Goal: Download file/media

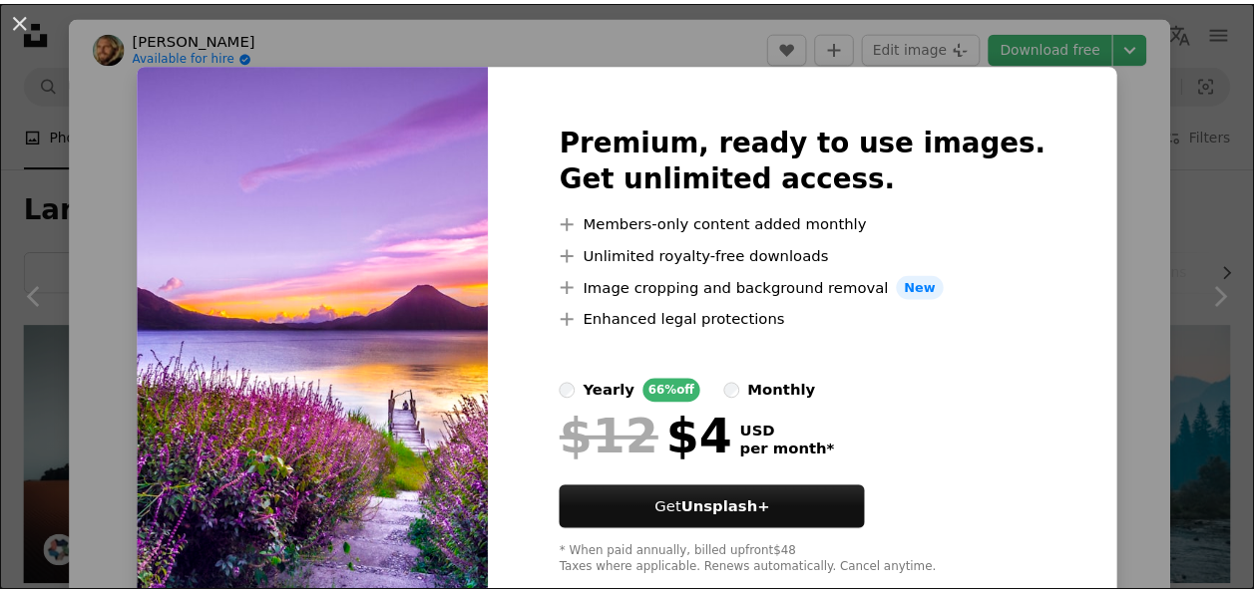
scroll to position [746, 0]
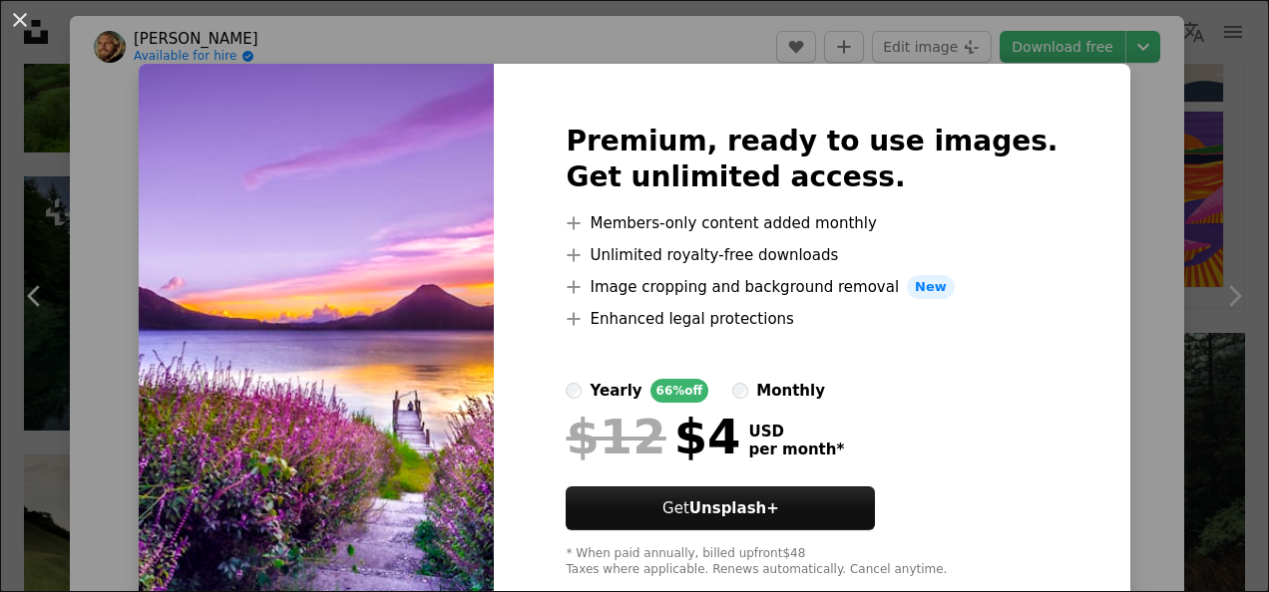
click at [1072, 78] on div "An X shape Premium, ready to use images. Get unlimited access. A plus sign Memb…" at bounding box center [634, 296] width 1269 height 592
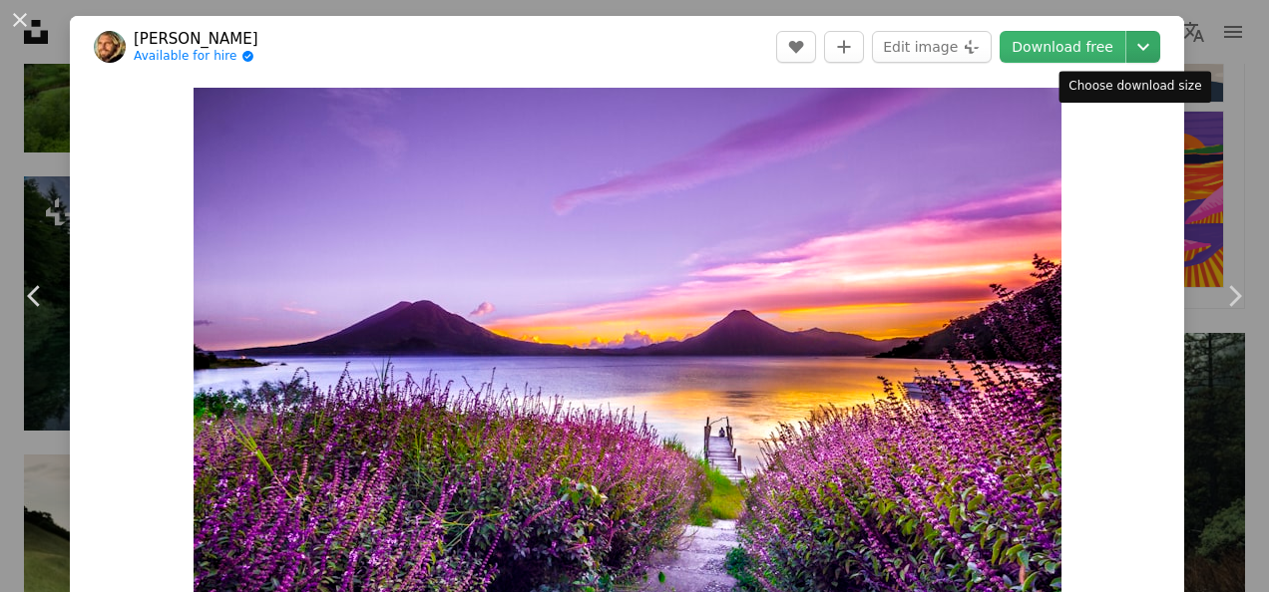
click at [1137, 46] on icon "Choose download size" at bounding box center [1143, 47] width 12 height 7
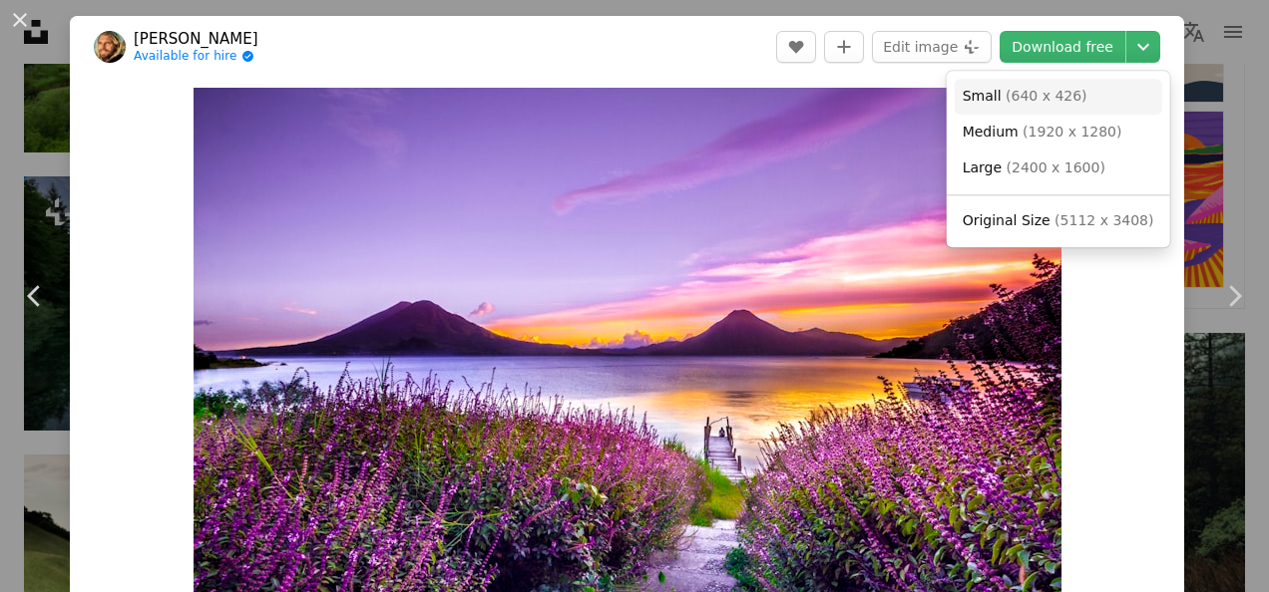
click at [1041, 91] on span "( 640 x 426 )" at bounding box center [1046, 96] width 82 height 16
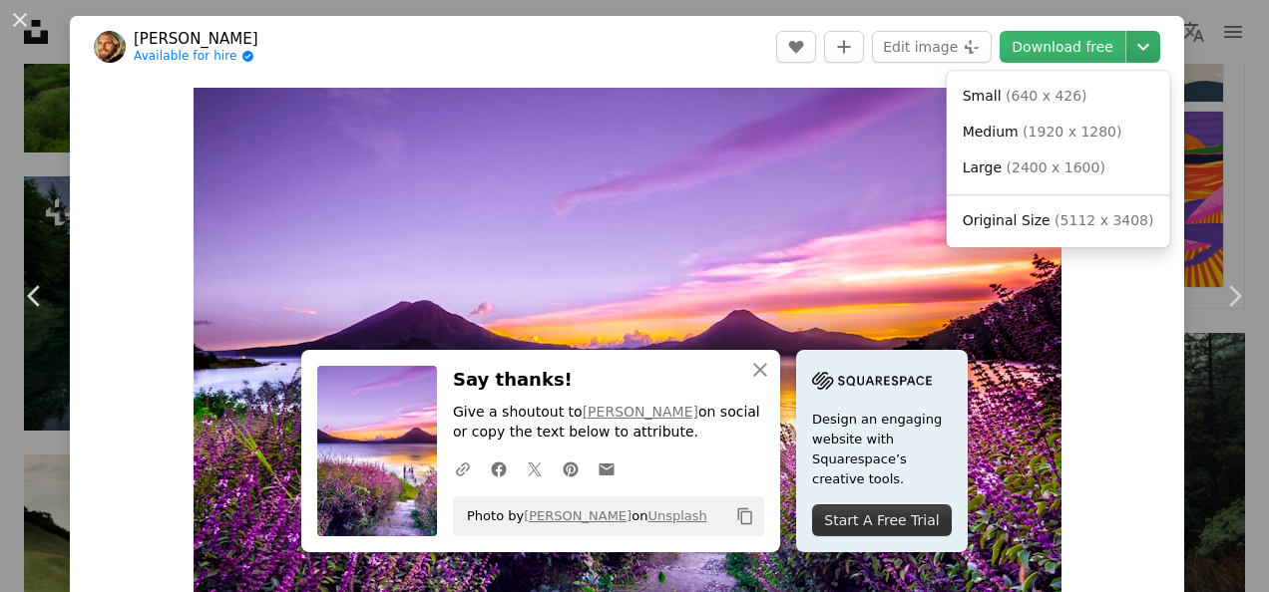
click at [1127, 55] on icon "Chevron down" at bounding box center [1143, 47] width 32 height 24
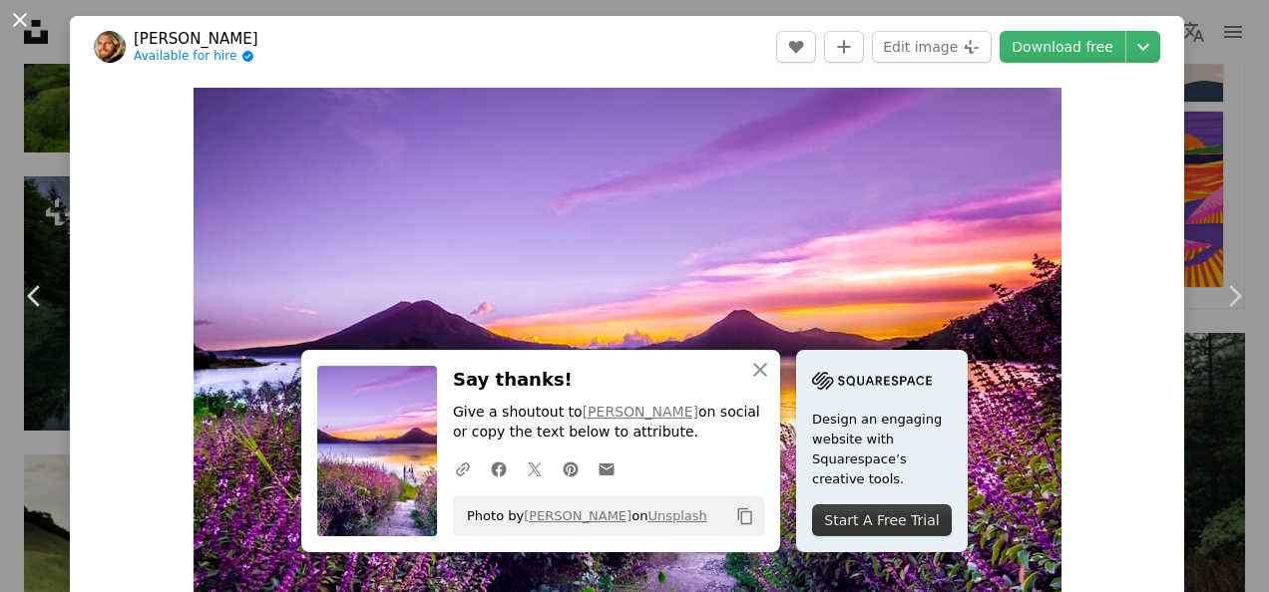
click at [15, 20] on button "An X shape" at bounding box center [20, 20] width 24 height 24
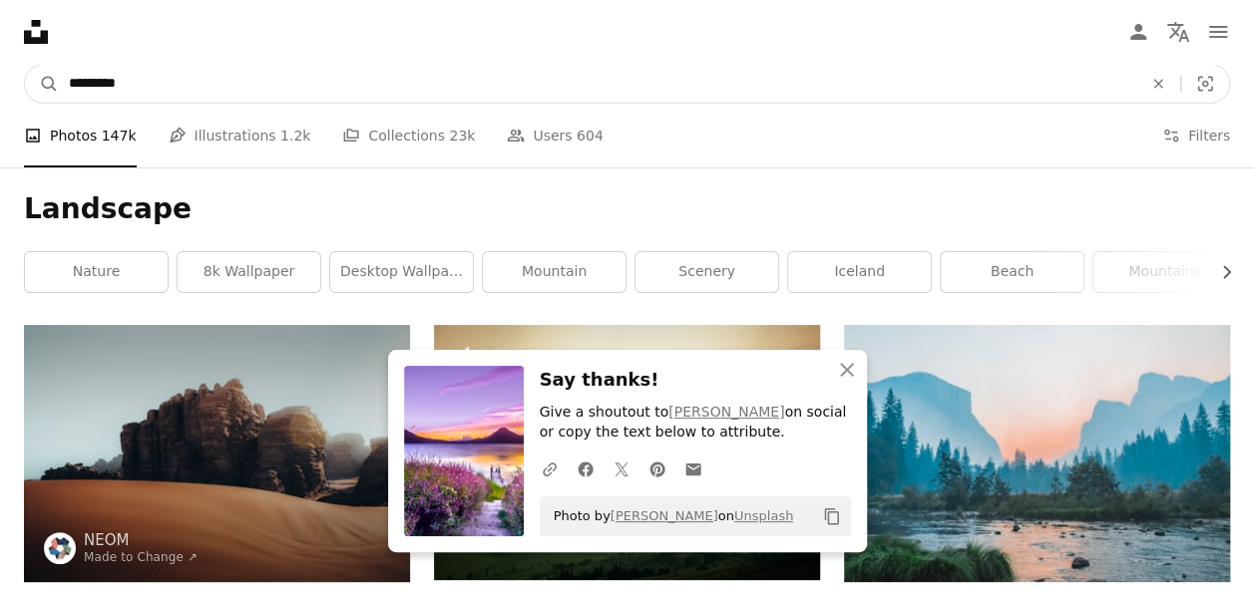
click at [339, 79] on input "*********" at bounding box center [597, 84] width 1077 height 38
type input "*"
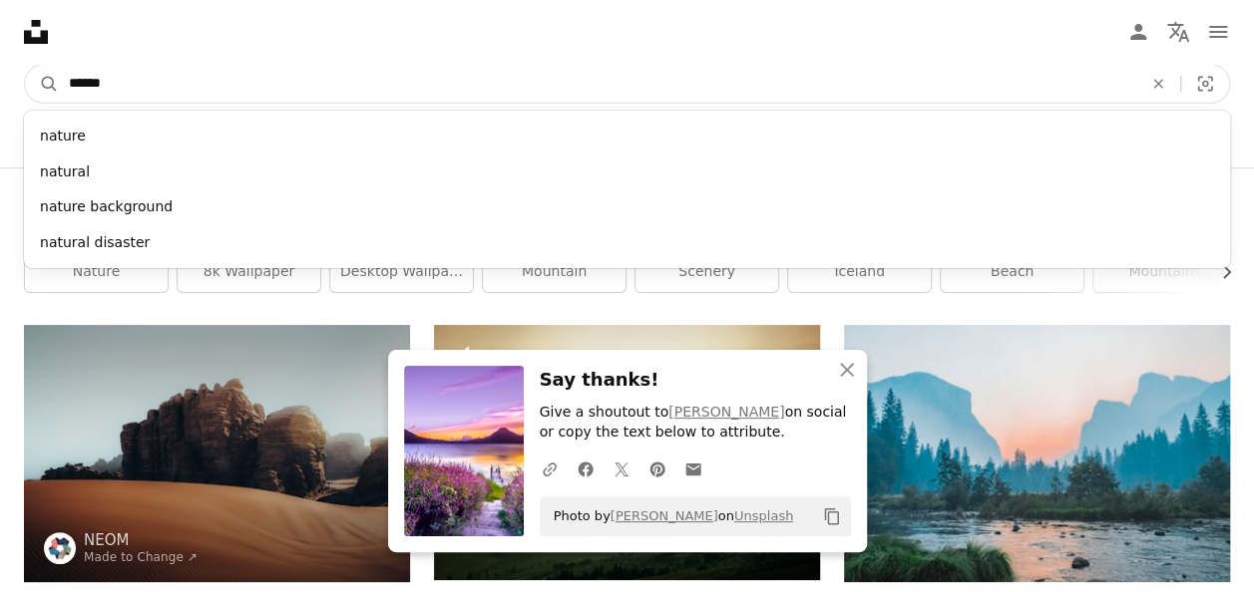
type input "******"
click at [25, 65] on button "A magnifying glass" at bounding box center [42, 84] width 34 height 38
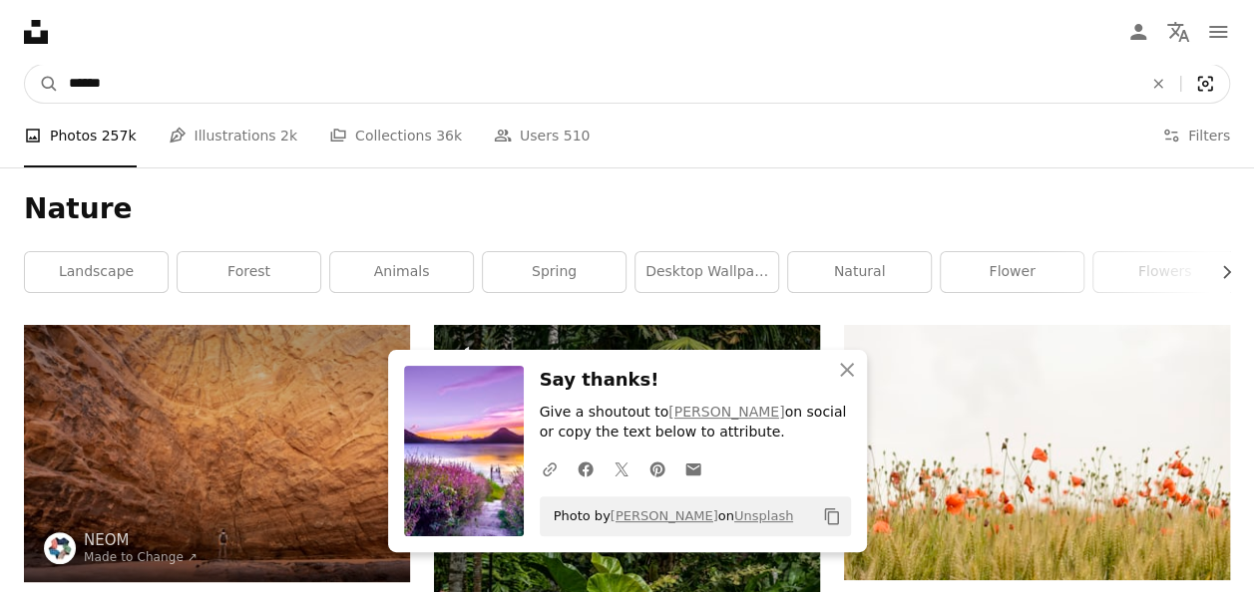
click at [1203, 85] on icon "Visual search" at bounding box center [1205, 84] width 15 height 15
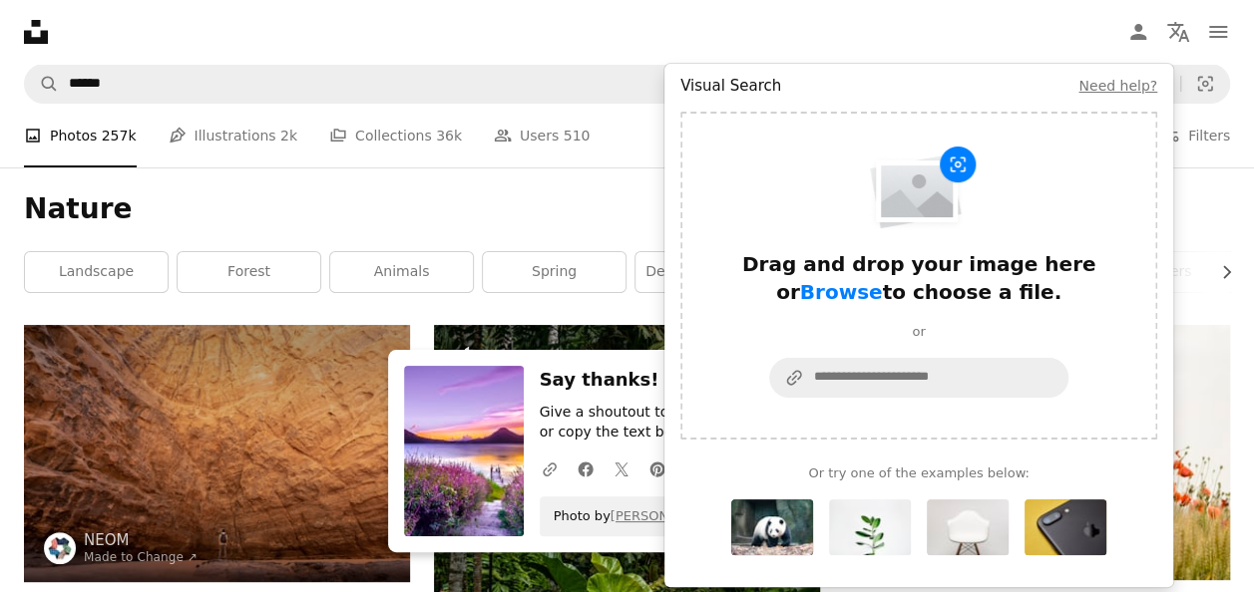
click at [992, 3] on nav "Unsplash logo Unsplash Home A photo Pen Tool A compass A stack of folders Downl…" at bounding box center [627, 32] width 1254 height 64
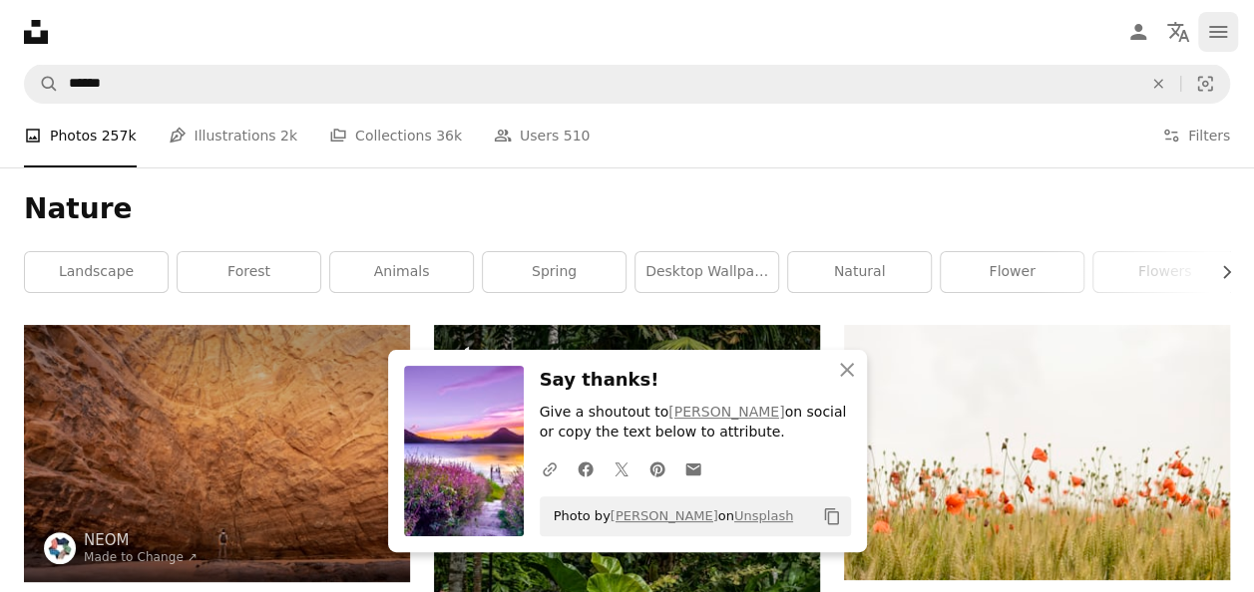
click at [1213, 26] on icon "Menu" at bounding box center [1218, 32] width 18 height 12
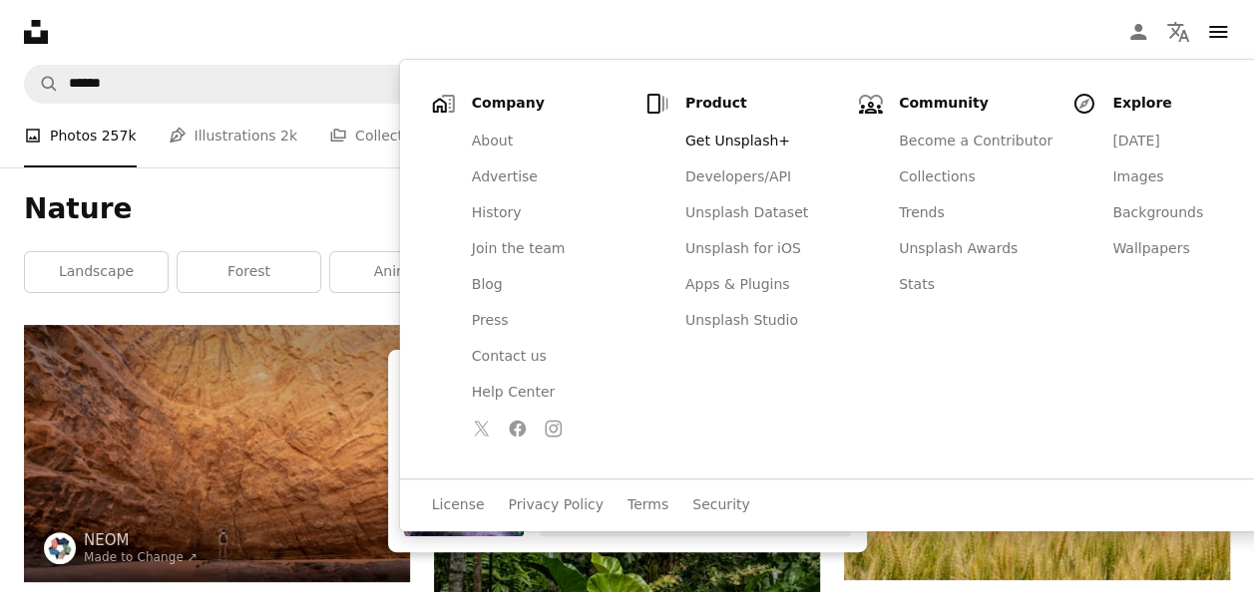
click at [992, 33] on nav "Unsplash logo Unsplash Home A photo Pen Tool A compass A stack of folders Downl…" at bounding box center [627, 32] width 1254 height 64
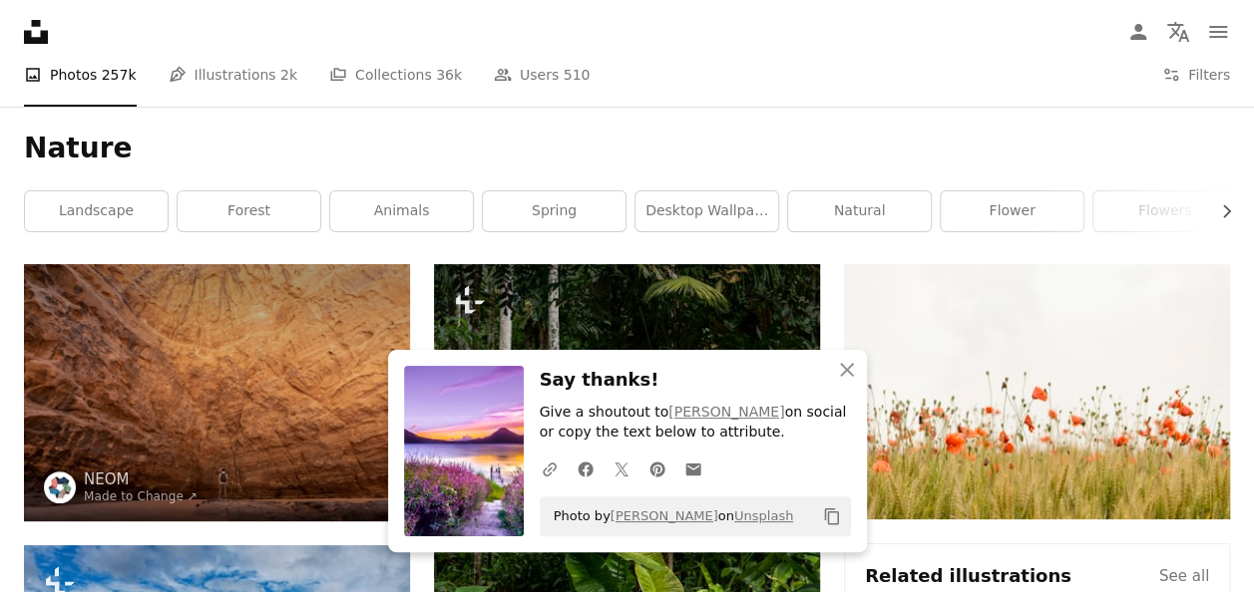
scroll to position [70, 0]
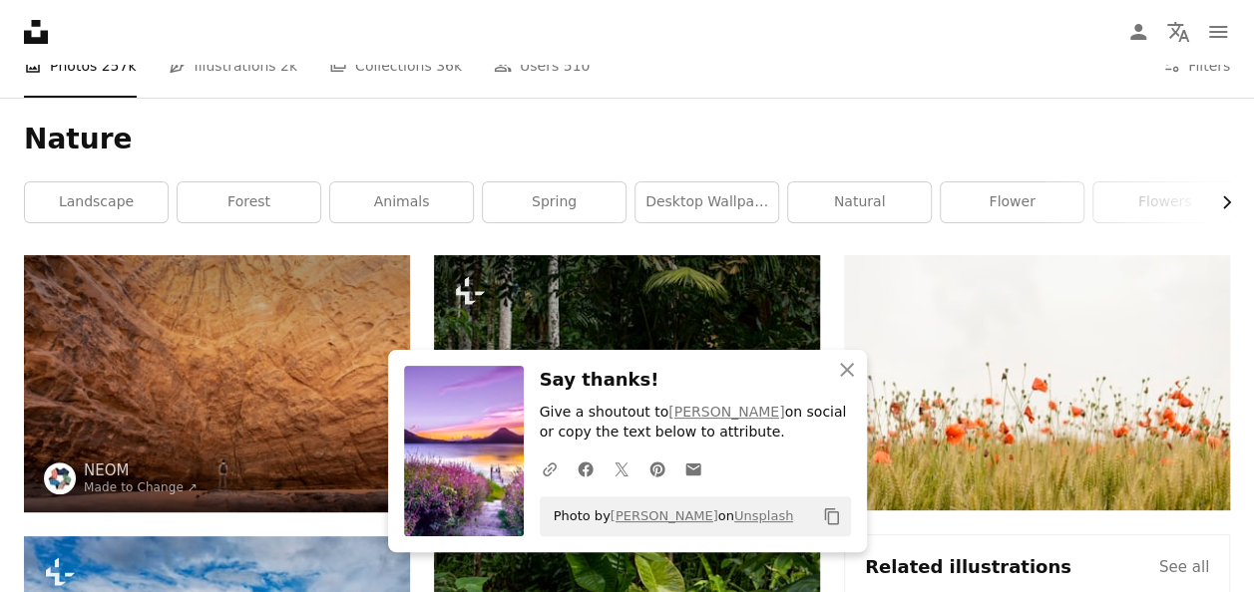
click at [1222, 195] on icon "Chevron right" at bounding box center [1226, 202] width 20 height 20
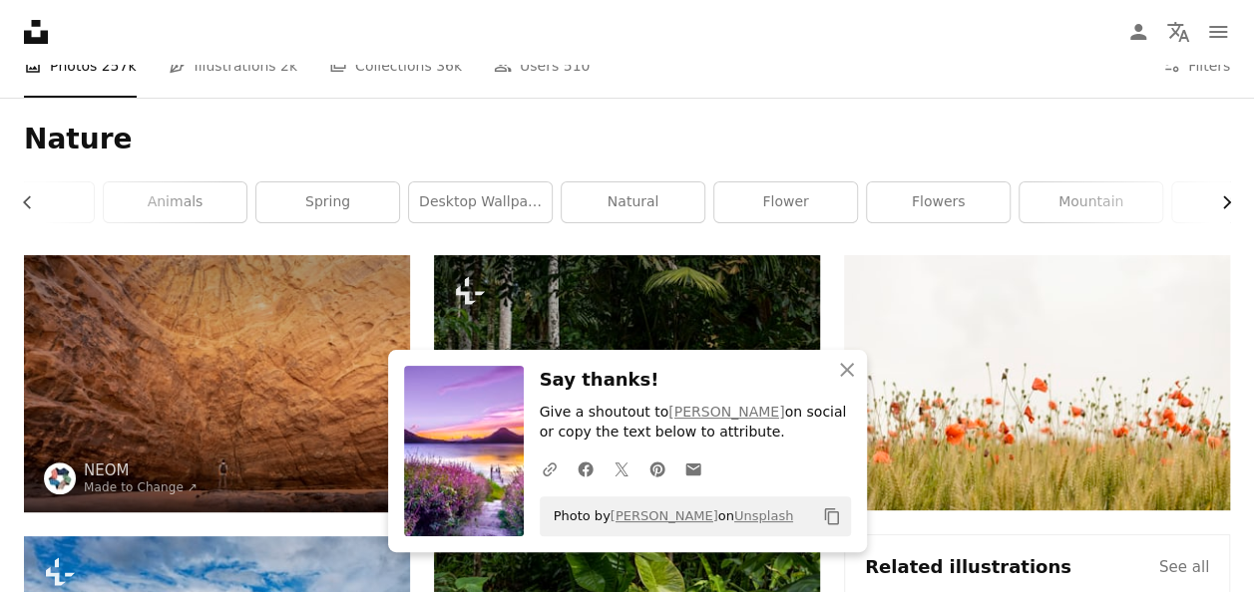
scroll to position [0, 299]
click at [1222, 195] on icon "Chevron right" at bounding box center [1226, 202] width 20 height 20
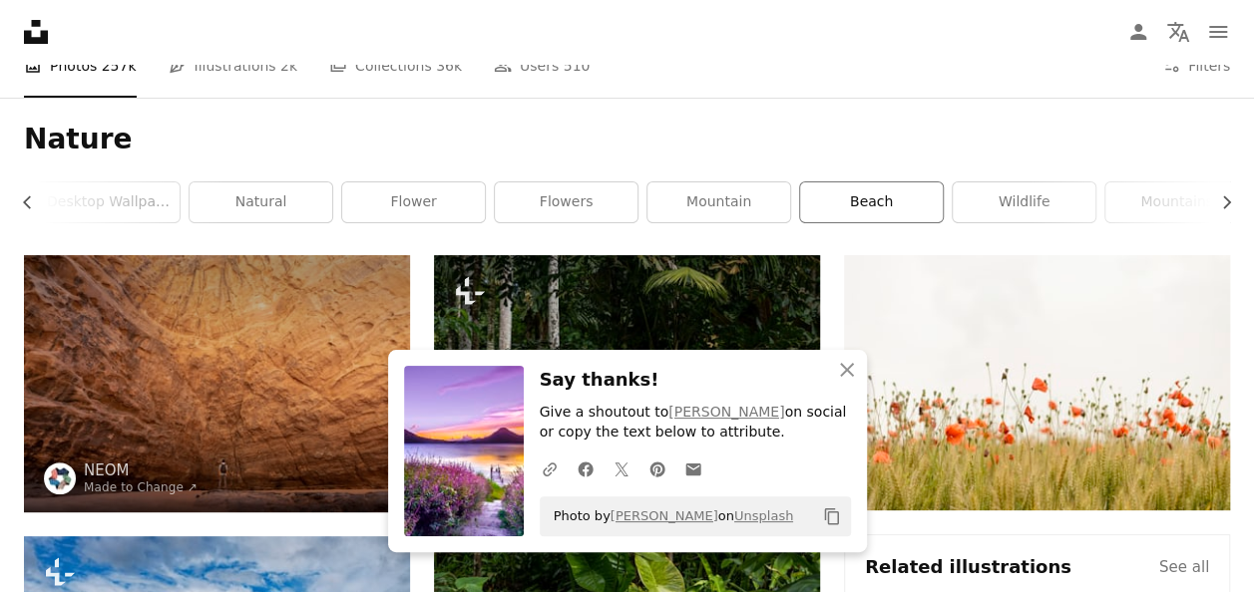
click at [855, 202] on link "beach" at bounding box center [871, 203] width 143 height 40
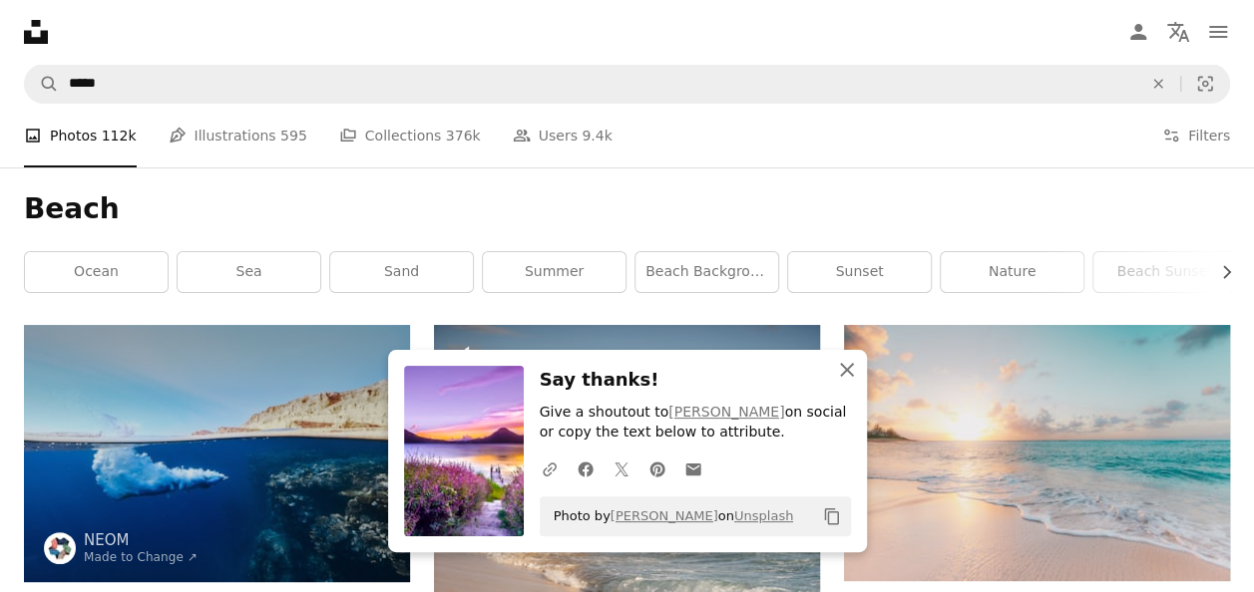
click at [840, 361] on icon "An X shape" at bounding box center [847, 370] width 24 height 24
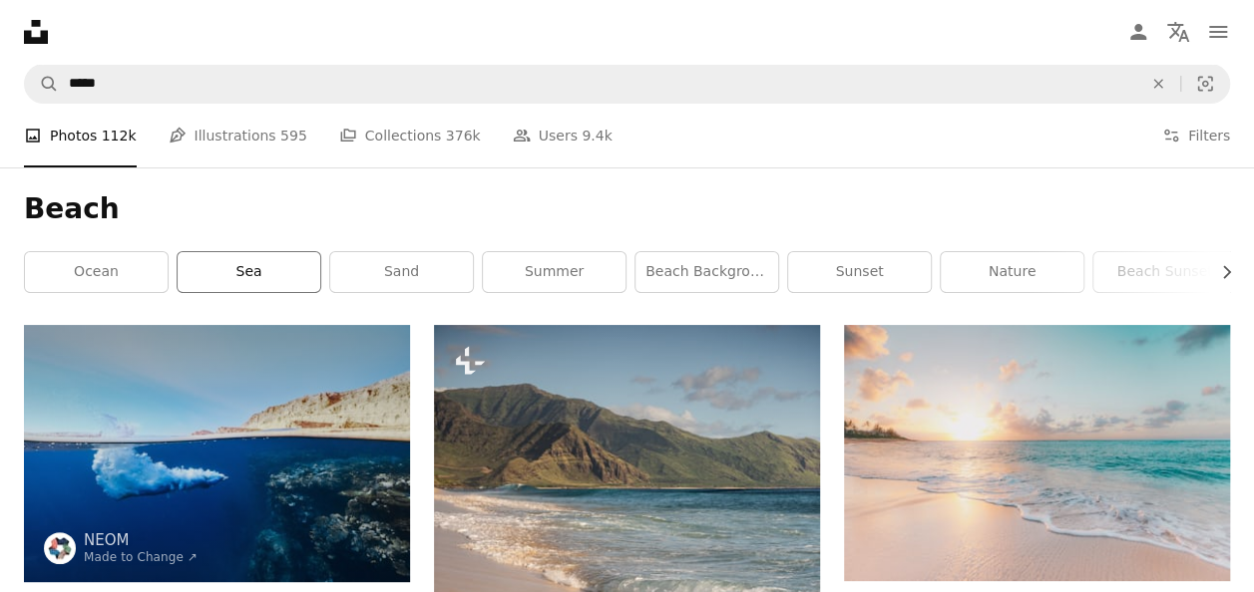
click at [252, 262] on link "sea" at bounding box center [249, 272] width 143 height 40
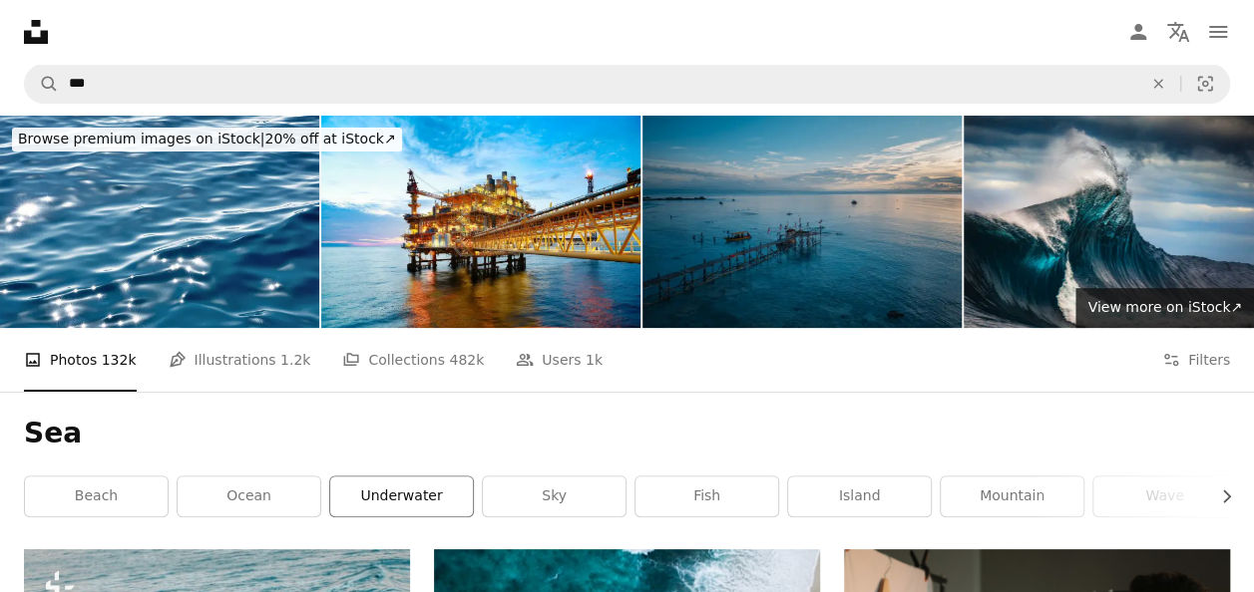
click at [407, 489] on link "underwater" at bounding box center [401, 497] width 143 height 40
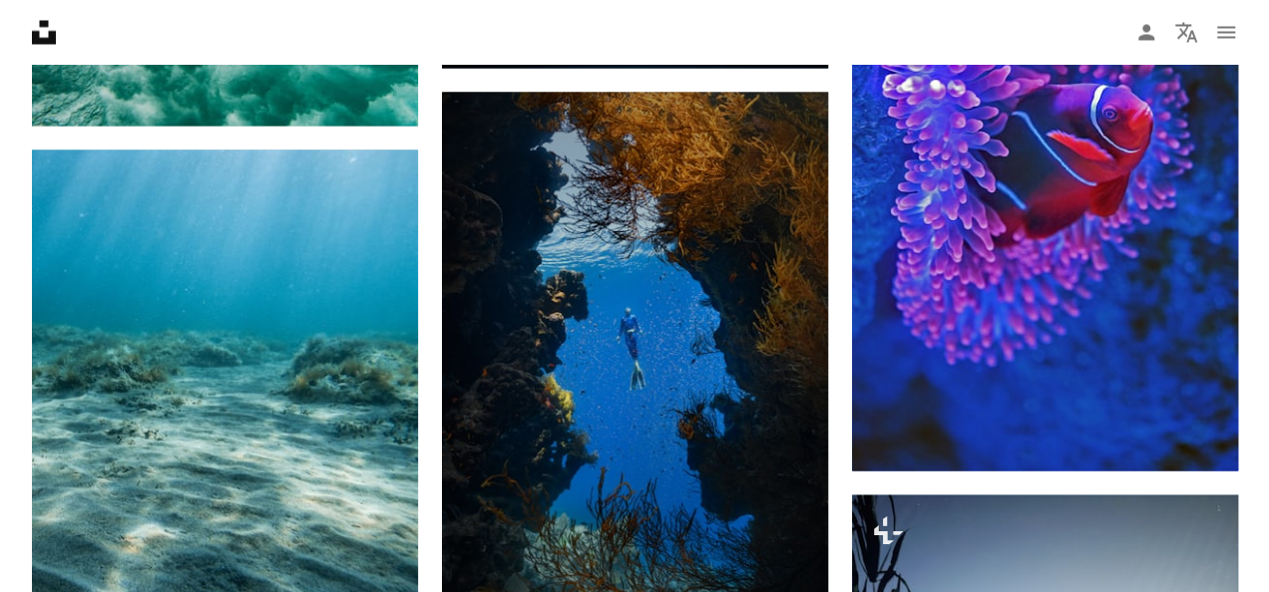
scroll to position [5575, 0]
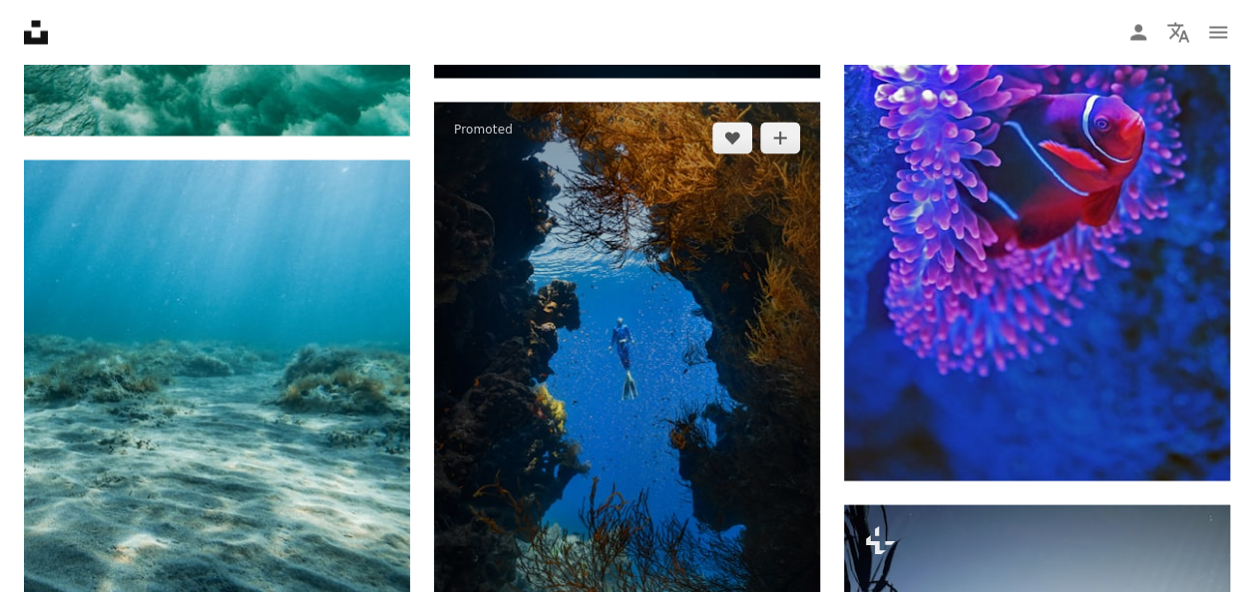
click at [676, 287] on img at bounding box center [627, 391] width 386 height 579
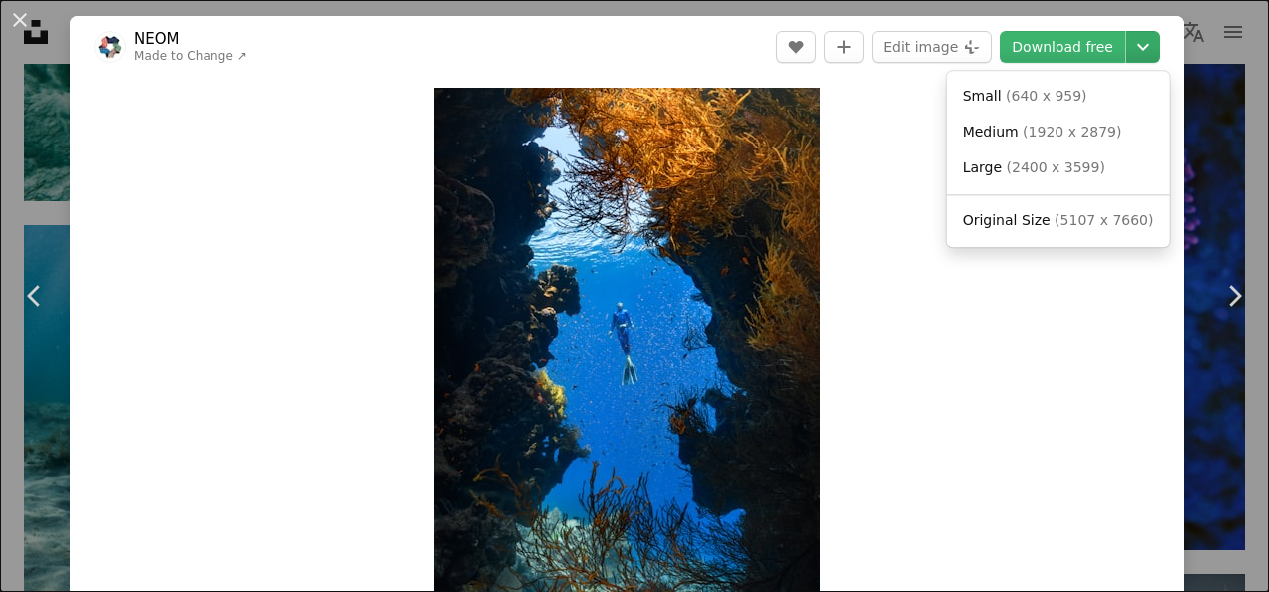
click at [1131, 48] on icon "Chevron down" at bounding box center [1143, 47] width 32 height 24
click at [1021, 100] on span "( 640 x 959 )" at bounding box center [1046, 96] width 82 height 16
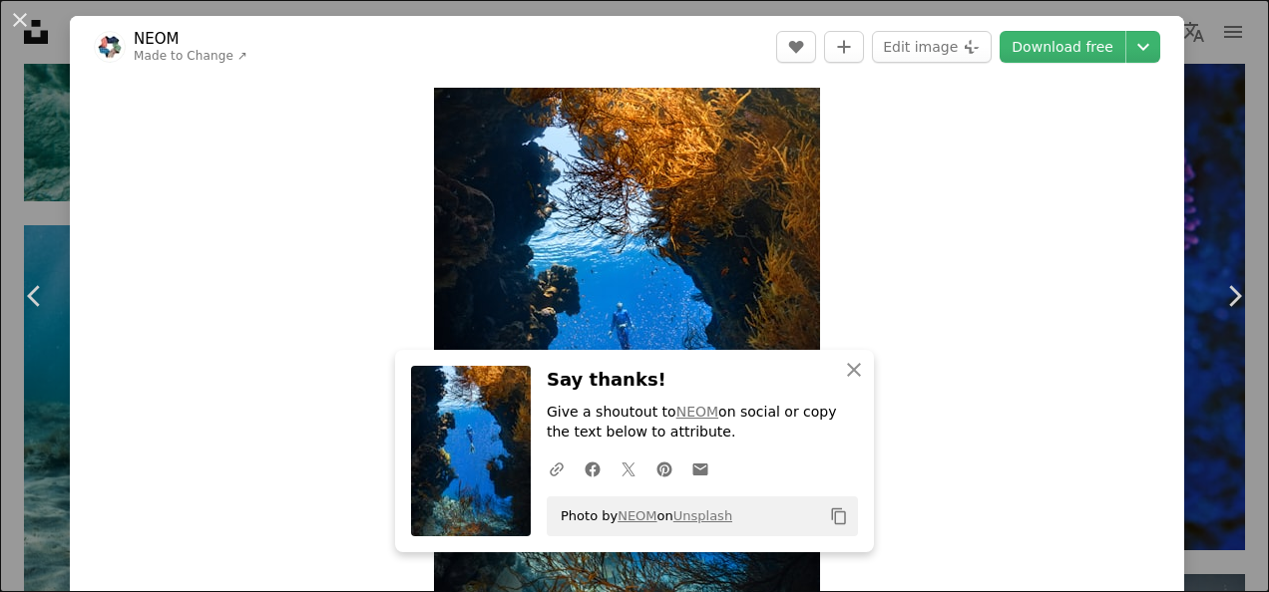
click at [1015, 275] on div "Zoom in" at bounding box center [627, 377] width 1114 height 598
